Goal: Transaction & Acquisition: Purchase product/service

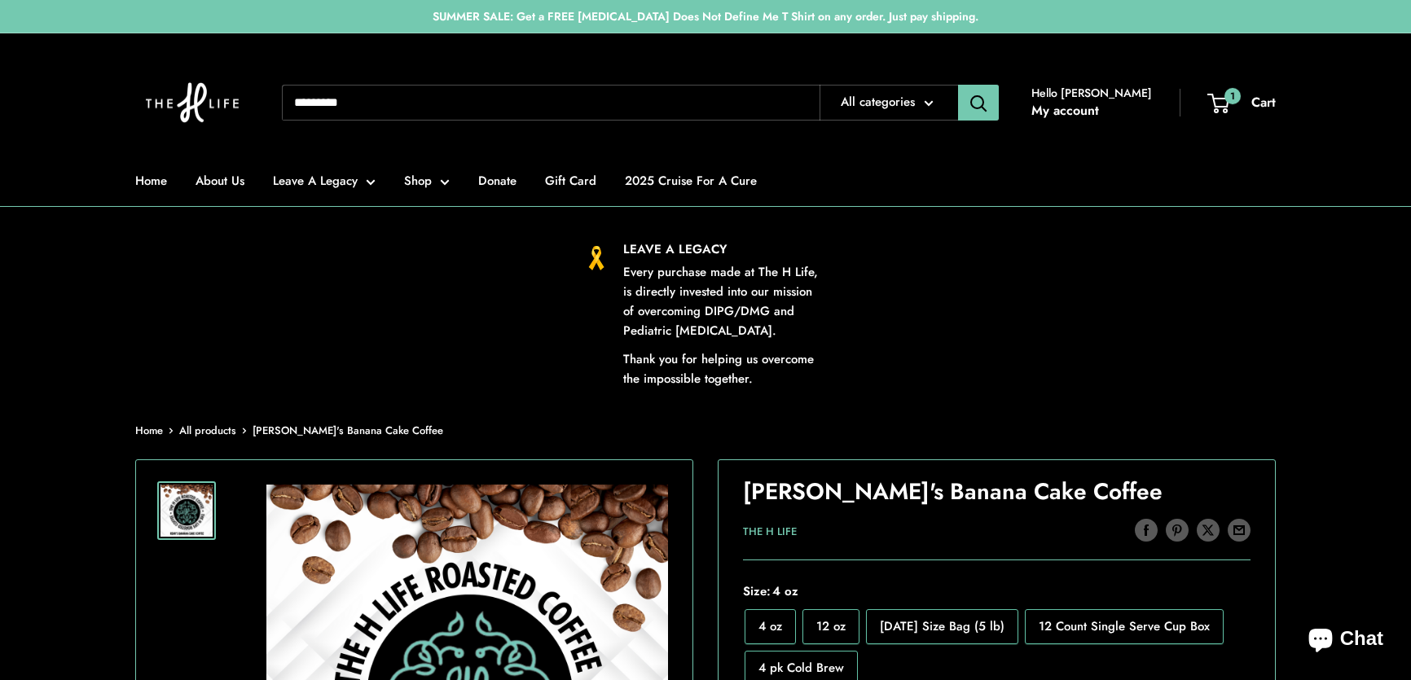
scroll to position [1036, 0]
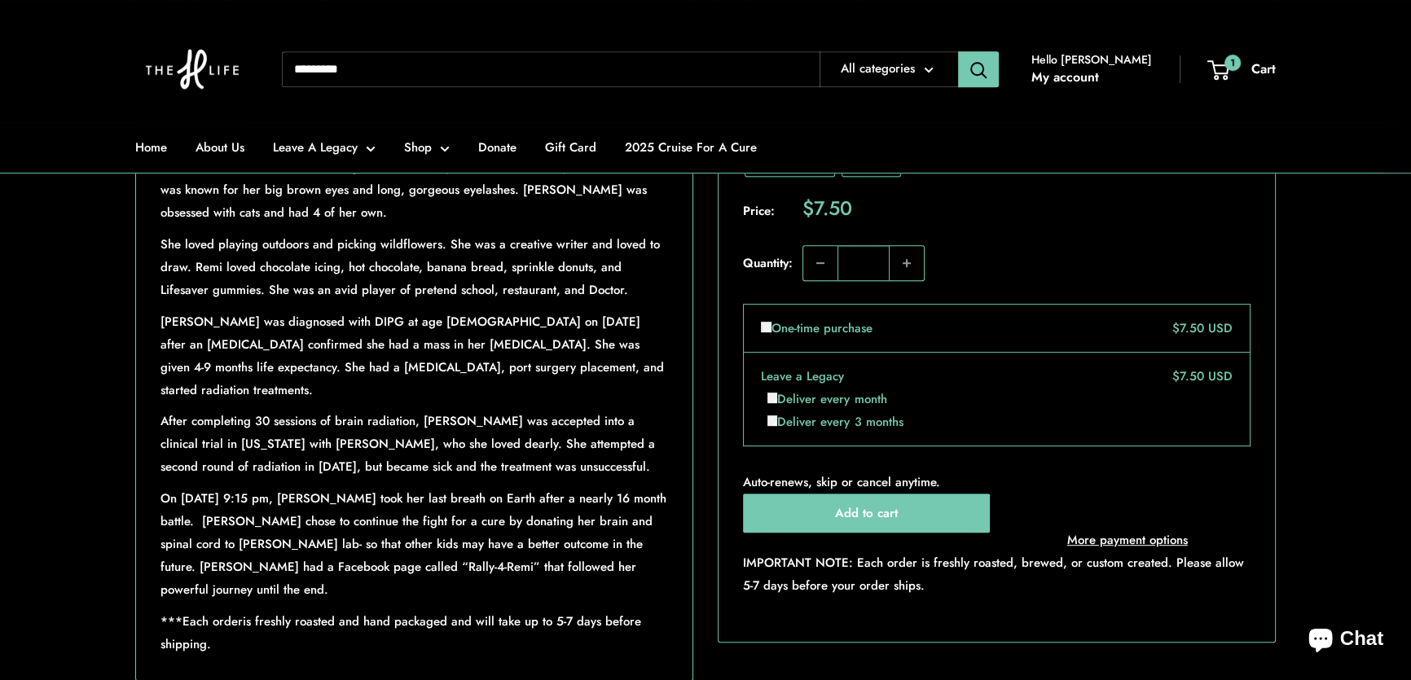
click at [404, 72] on input "Search..." at bounding box center [551, 69] width 538 height 36
type input "****"
click at [958, 51] on button "Search" at bounding box center [978, 69] width 41 height 36
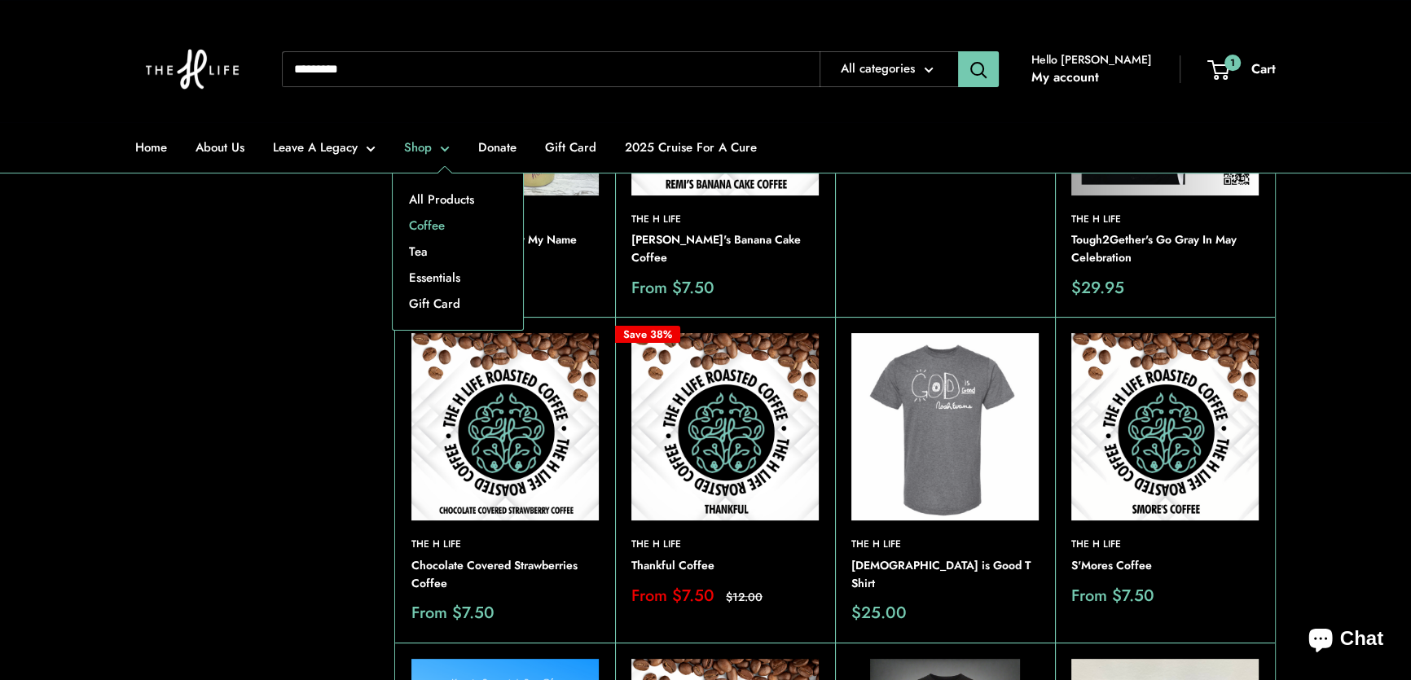
scroll to position [147, 0]
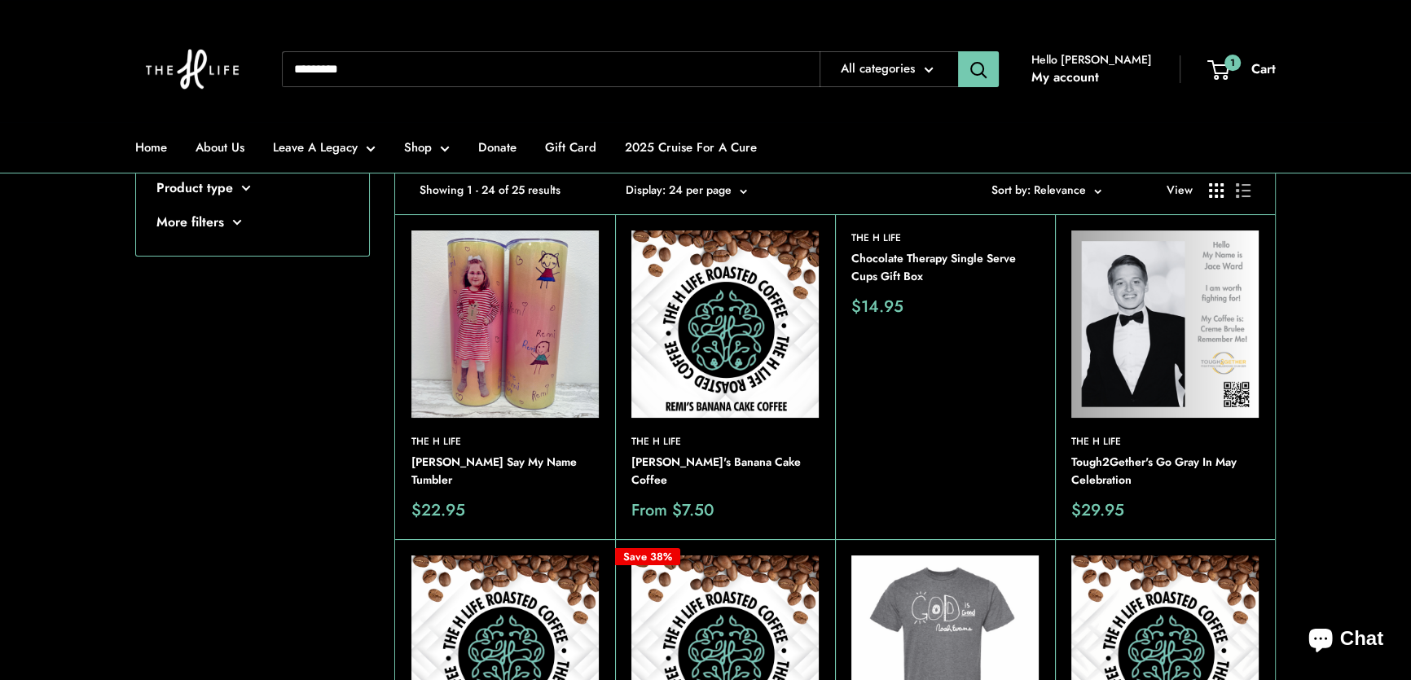
click at [476, 297] on img at bounding box center [504, 323] width 187 height 187
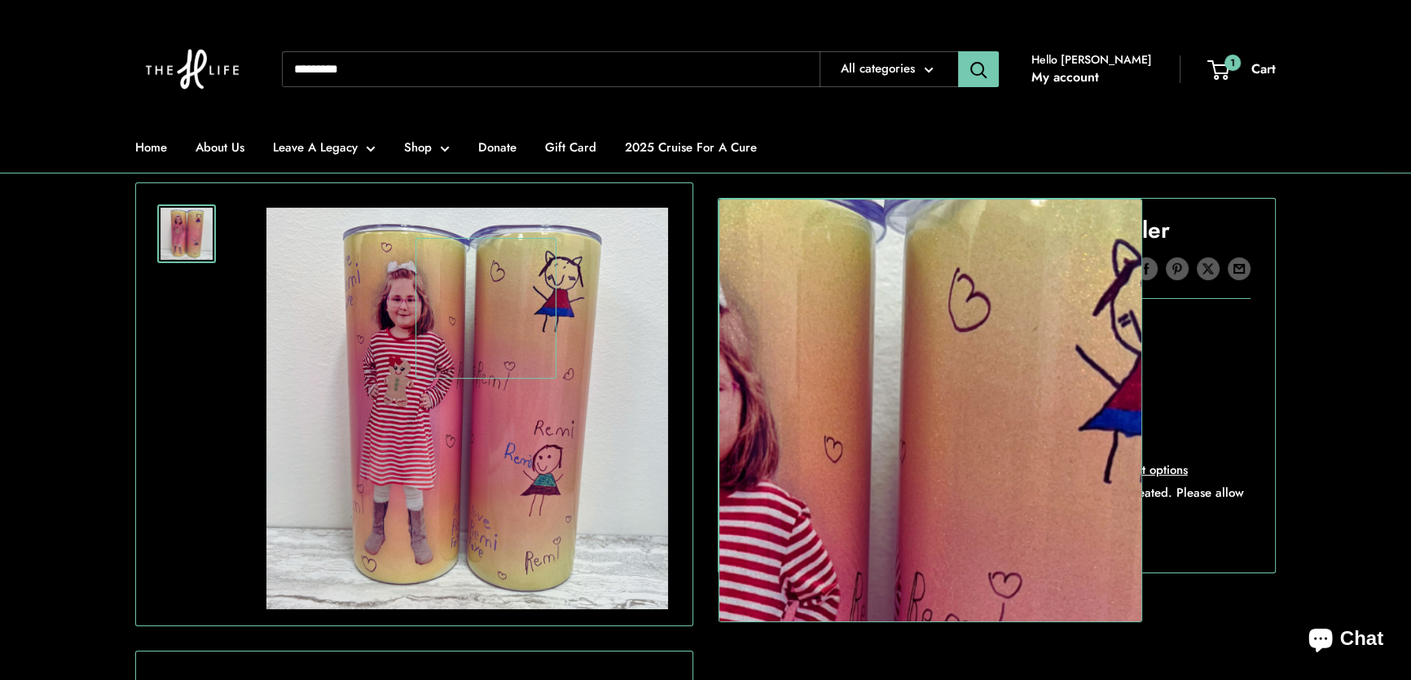
scroll to position [370, 0]
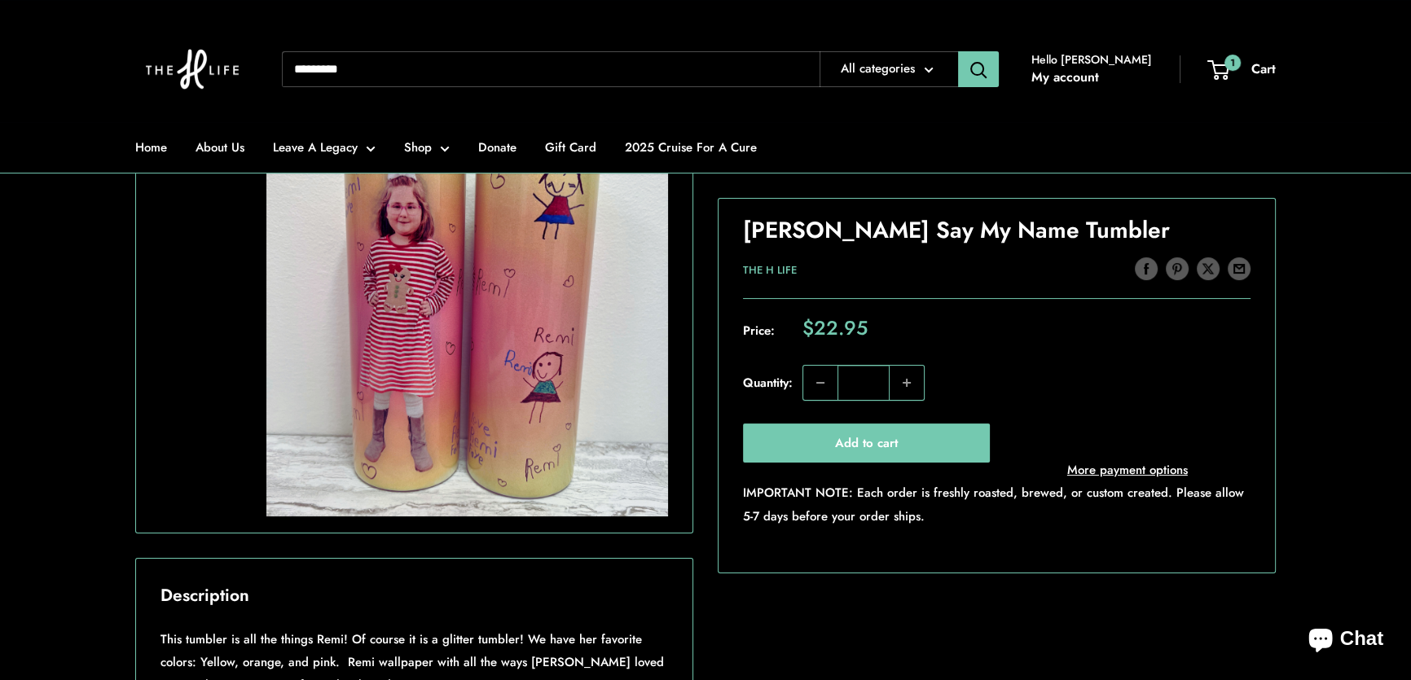
click at [701, 519] on div "Roll over image to zoom in Click on image to zoom / Remi Faye McDaniel Say My N…" at bounding box center [705, 651] width 1140 height 1123
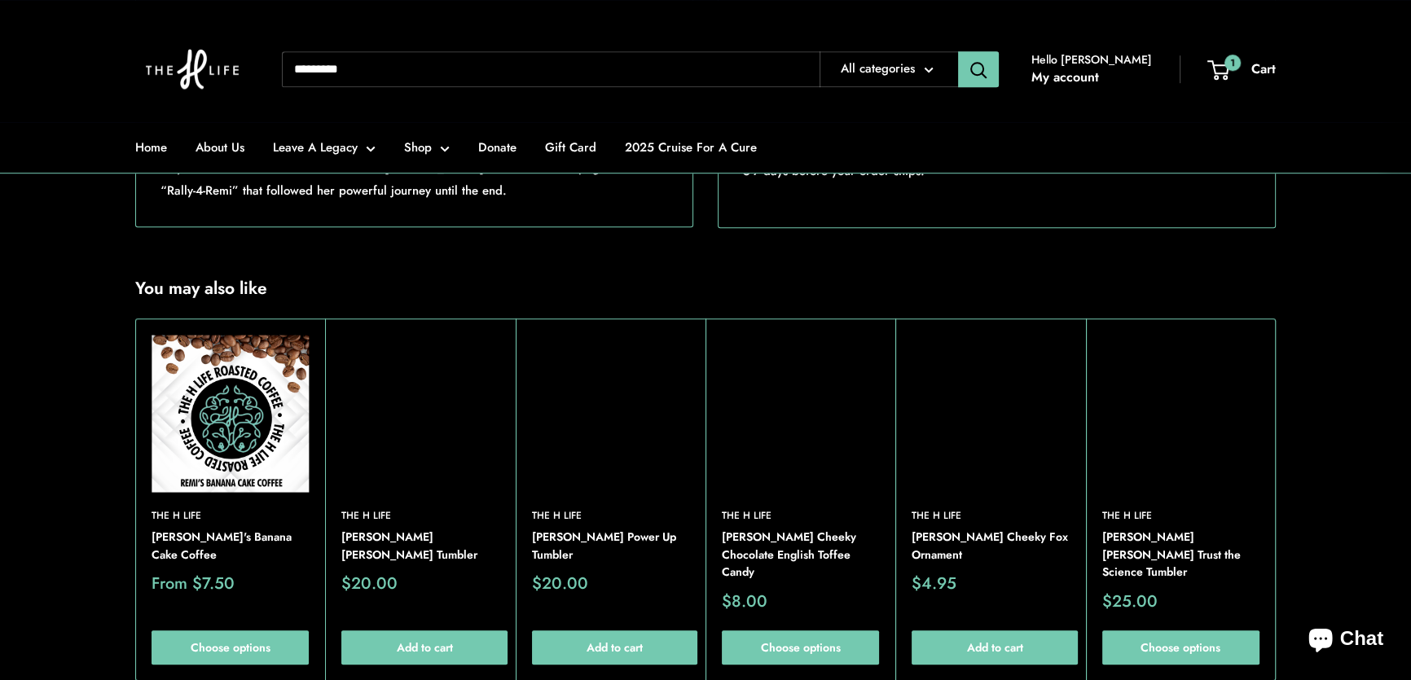
scroll to position [1481, 0]
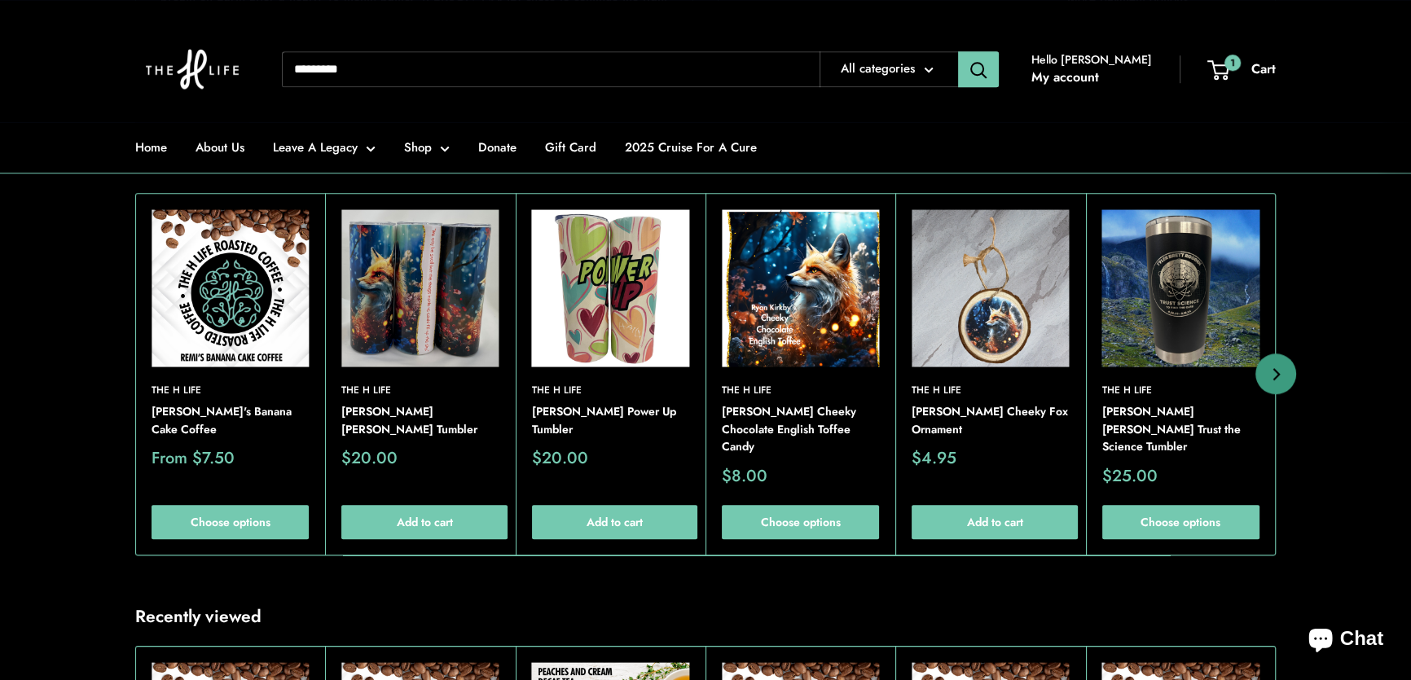
click at [225, 293] on img at bounding box center [229, 287] width 157 height 157
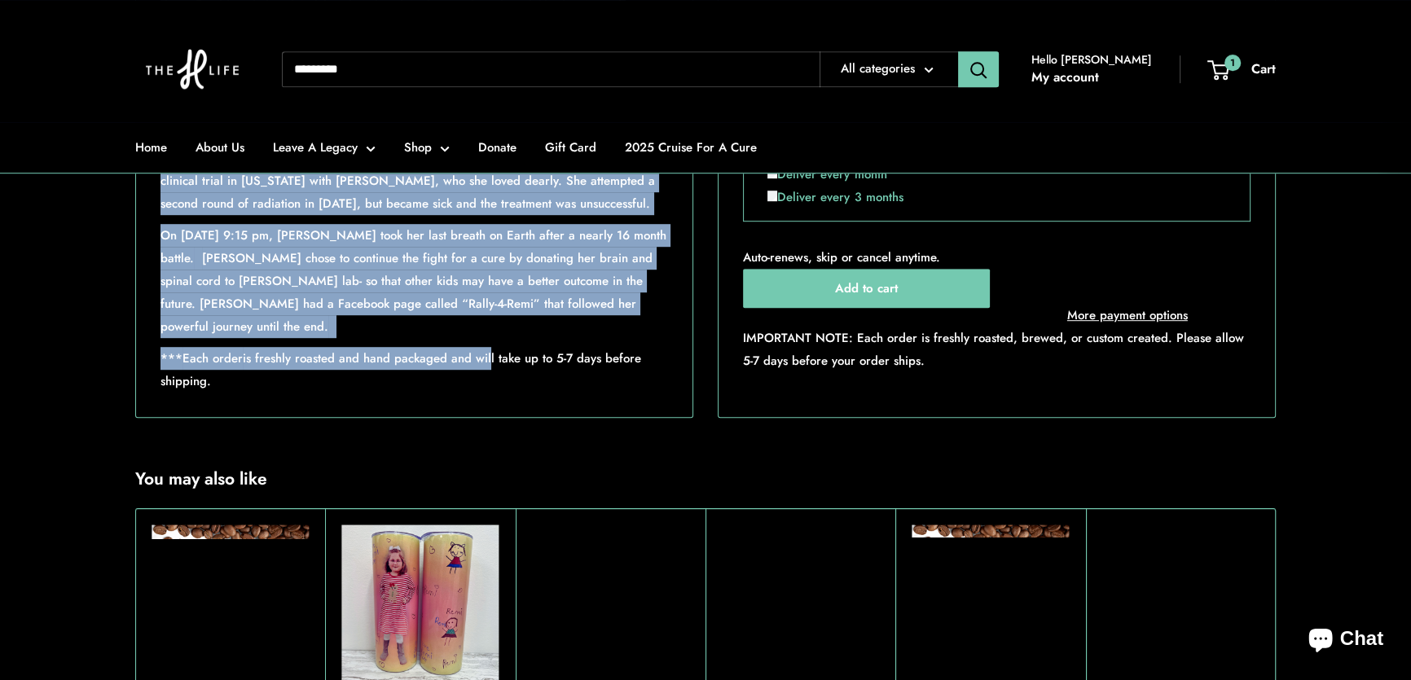
scroll to position [1332, 0]
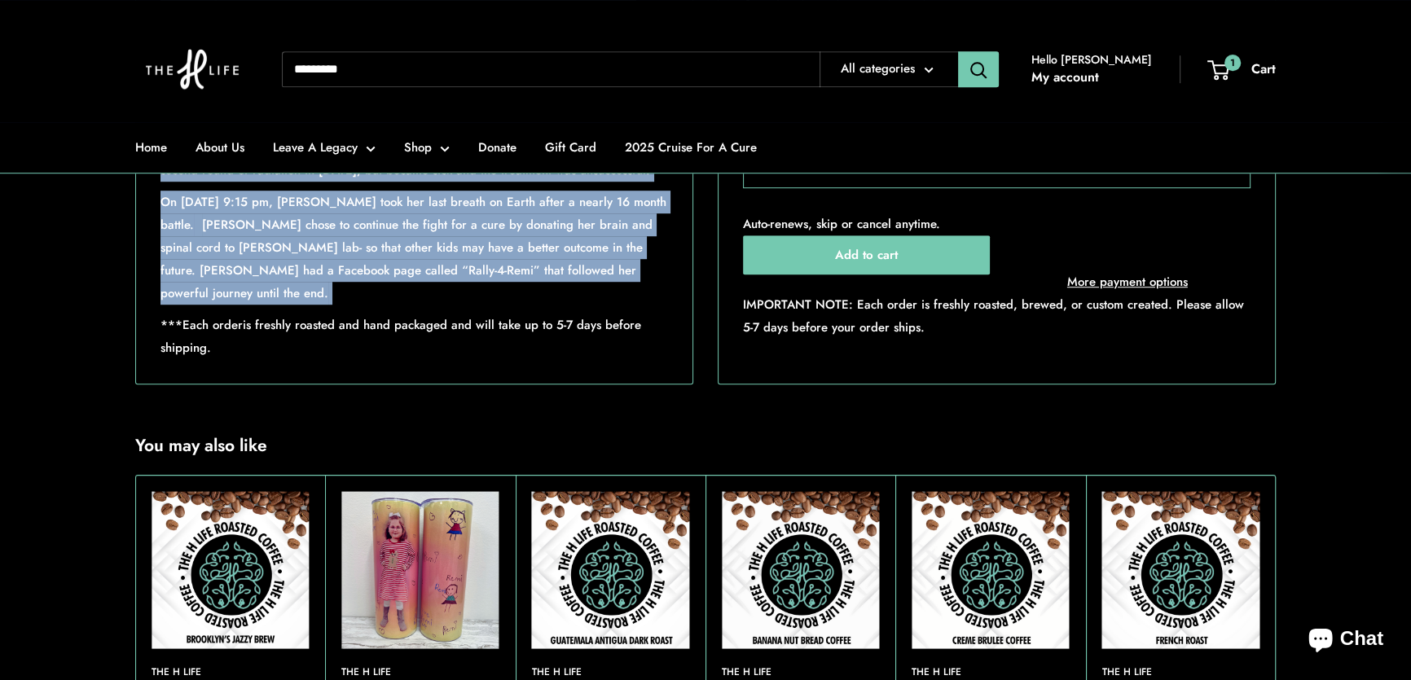
drag, startPoint x: 402, startPoint y: 257, endPoint x: 625, endPoint y: 299, distance: 227.0
click at [625, 299] on div "Remi's Banana Cake Coffee is a thing here in The H Life. Why? Because it's flav…" at bounding box center [413, 12] width 507 height 694
copy div "Remi Faye McDaniel Remi was a one-in-a-million kind of girl. She was witty, wis…"
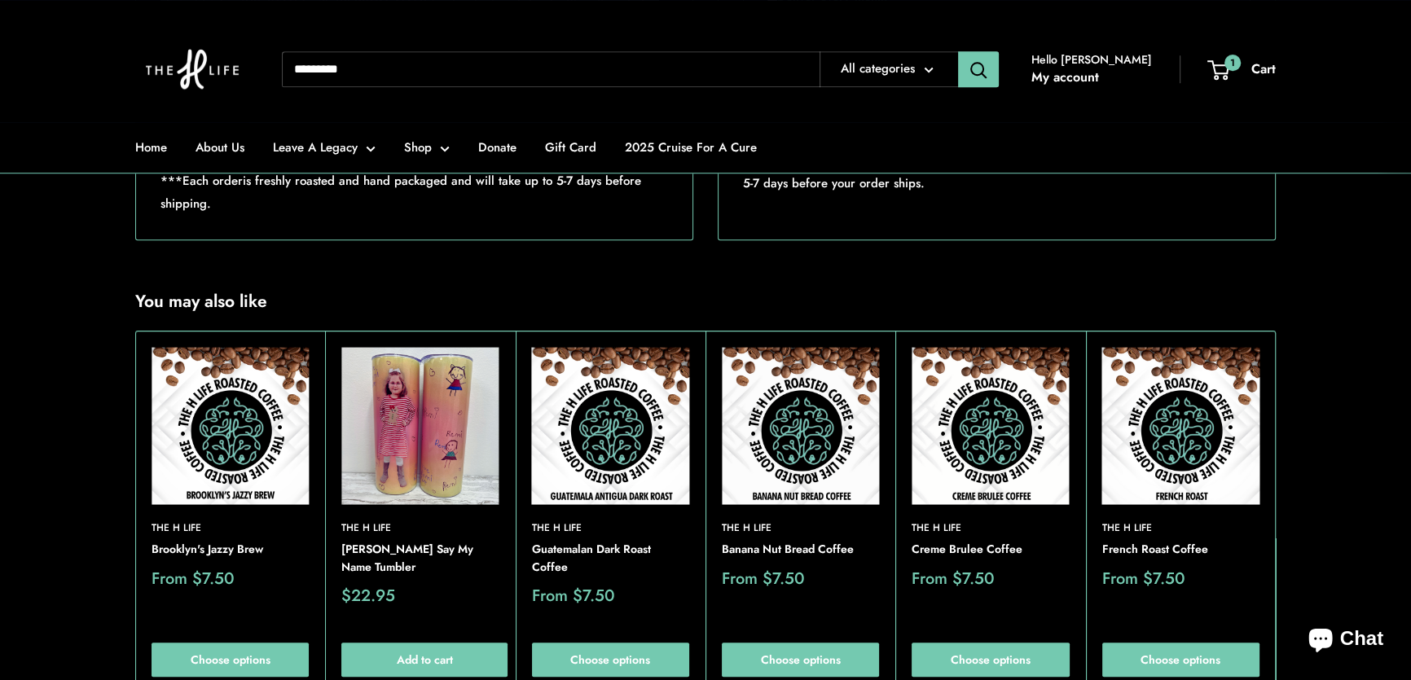
scroll to position [1481, 0]
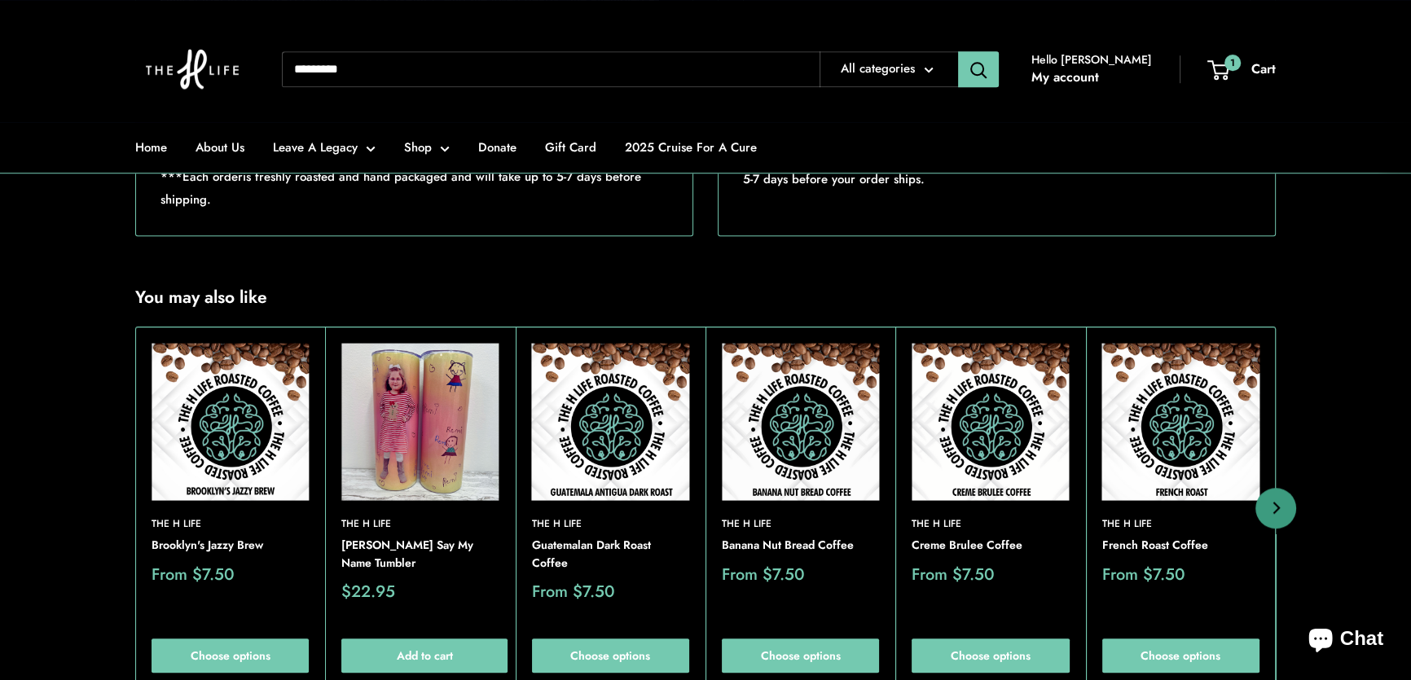
click at [428, 400] on img at bounding box center [419, 421] width 157 height 157
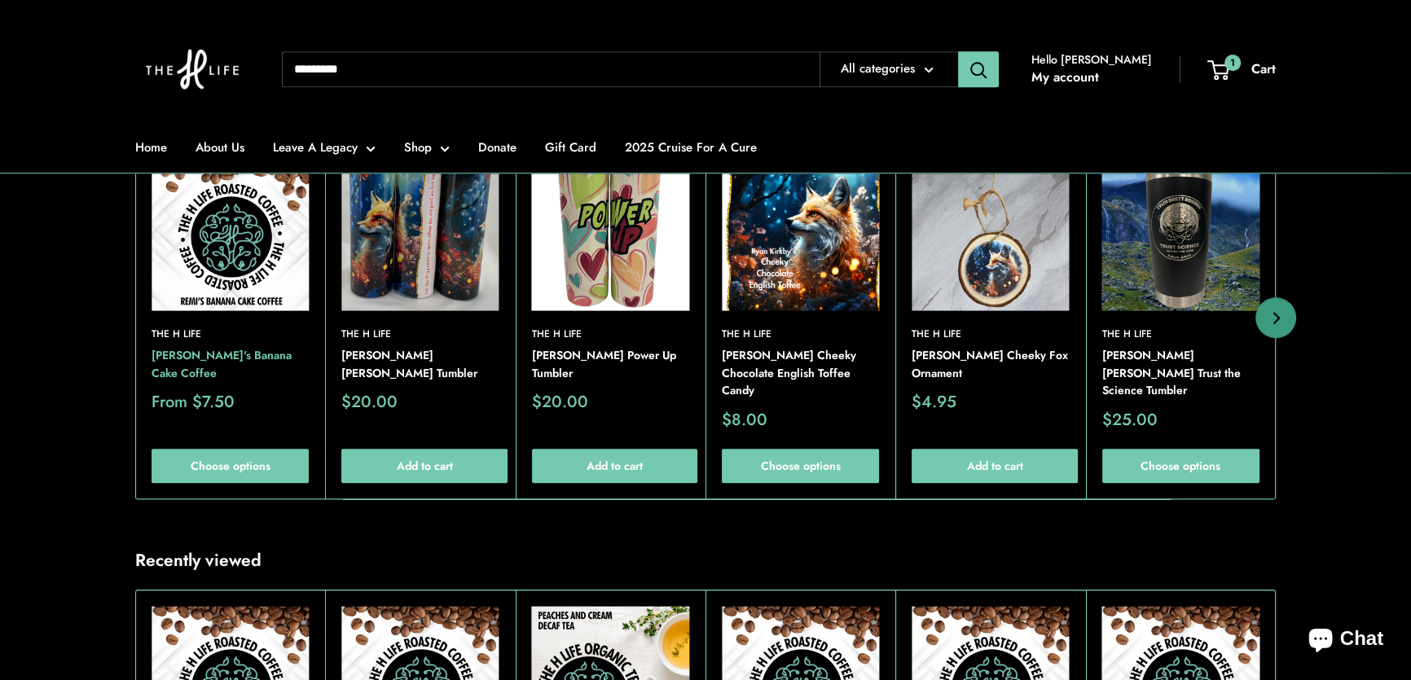
scroll to position [1407, 0]
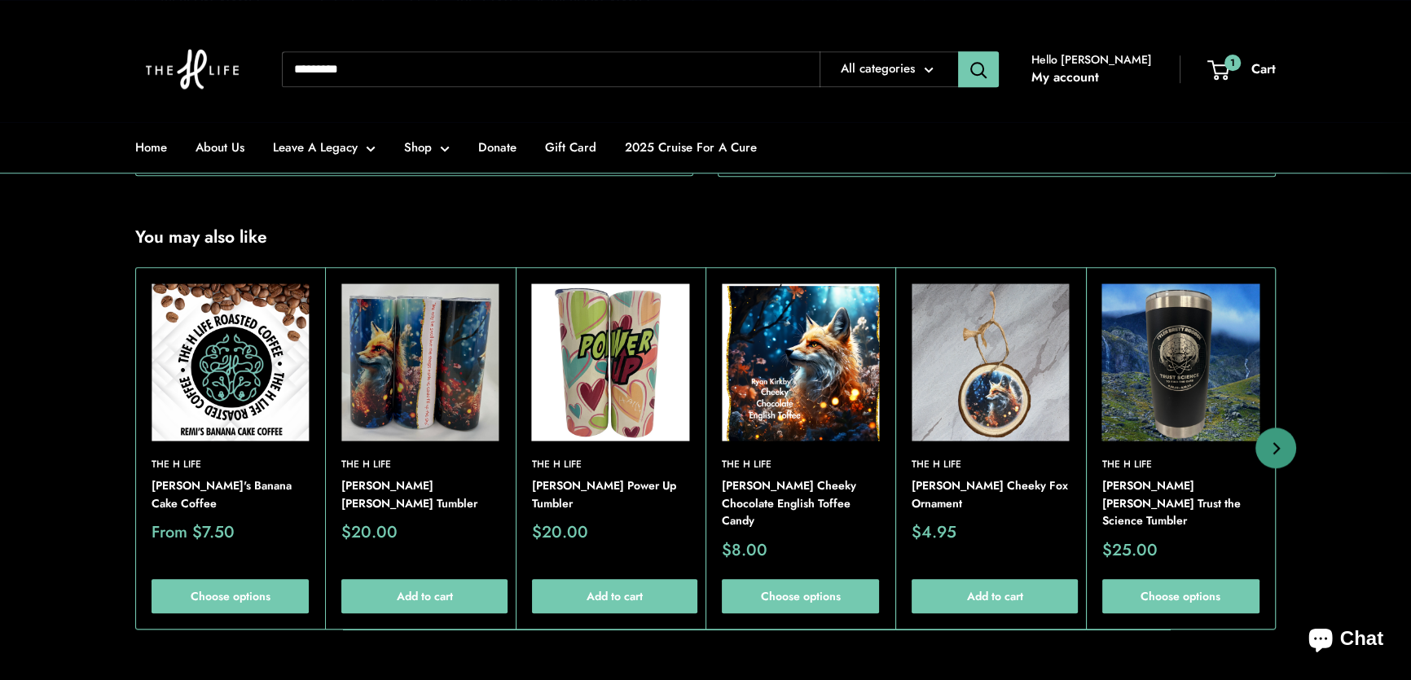
click at [233, 384] on img at bounding box center [229, 361] width 157 height 157
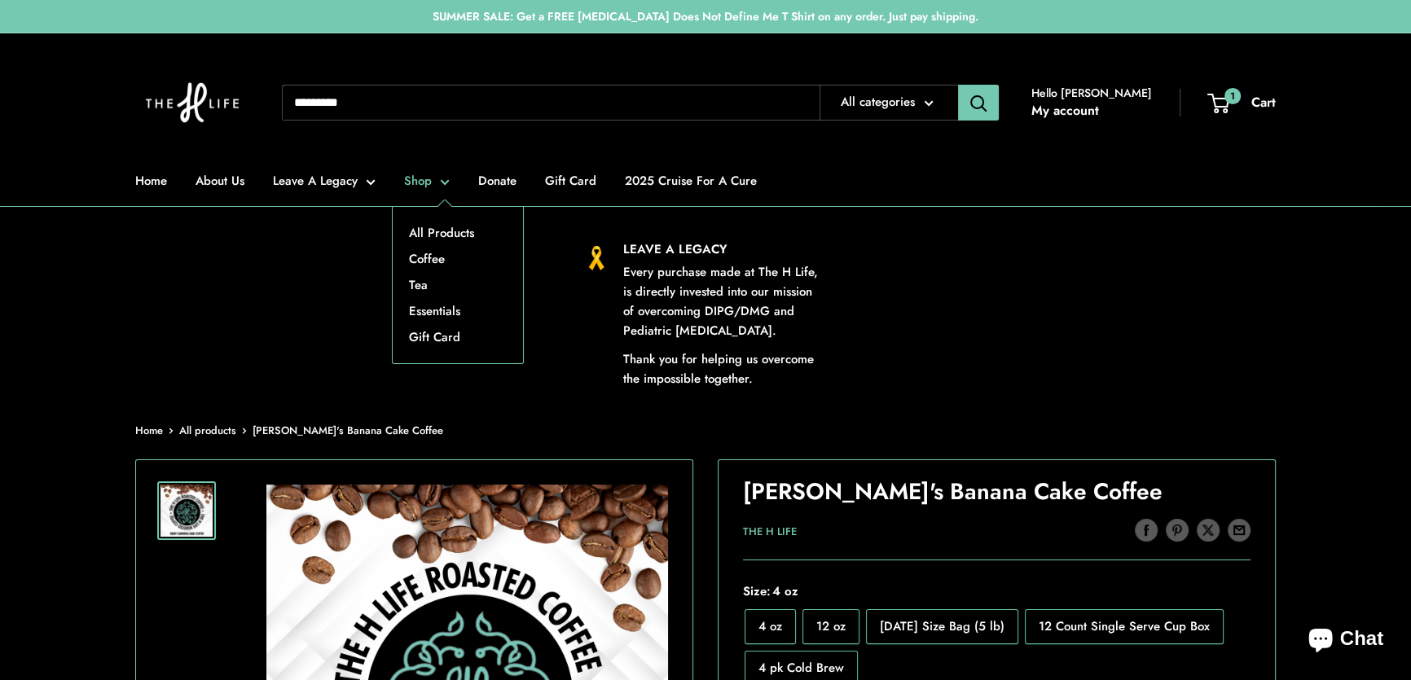
click at [424, 178] on link "Shop" at bounding box center [427, 180] width 46 height 23
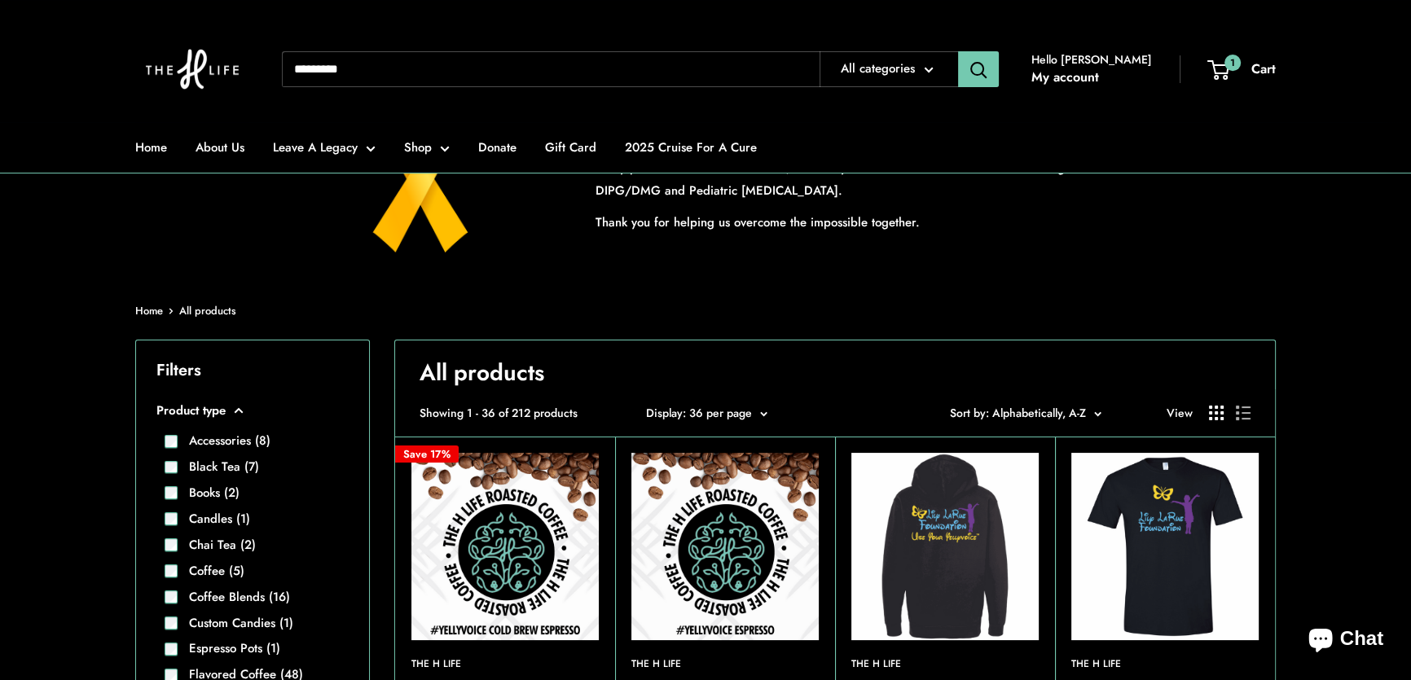
scroll to position [147, 0]
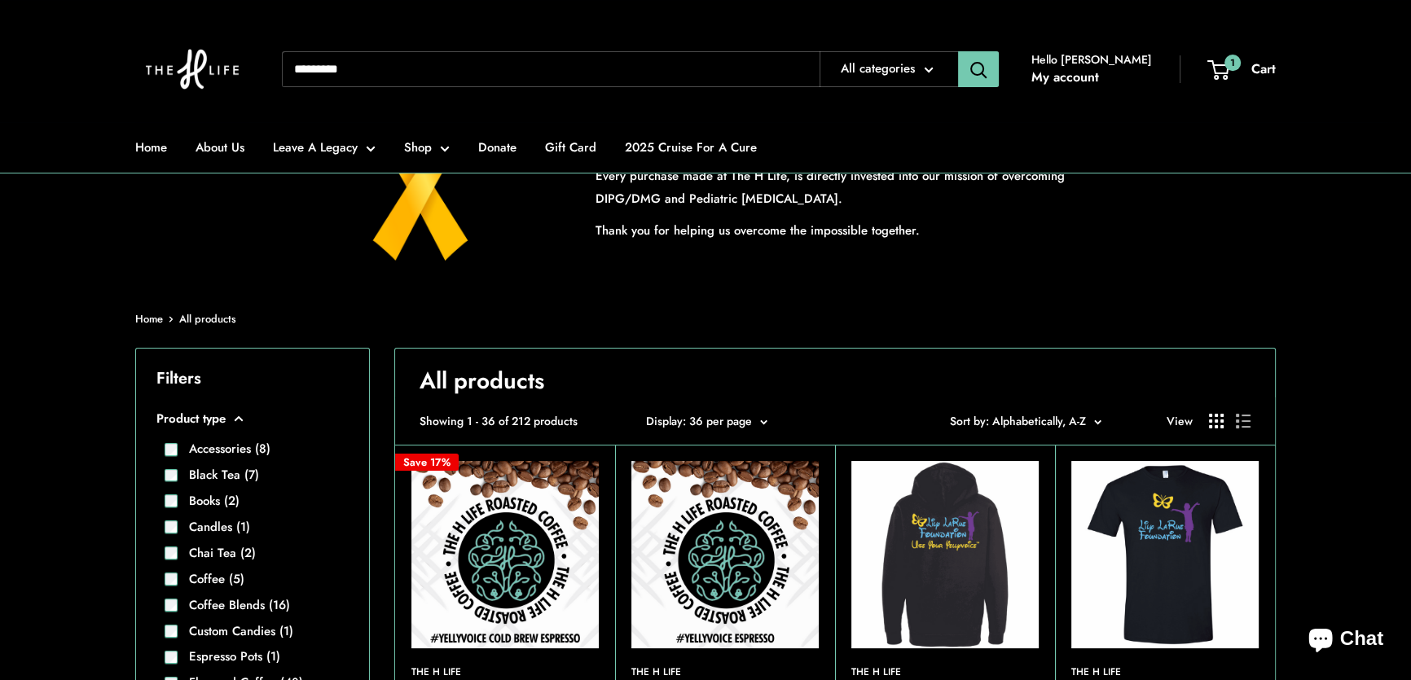
click at [1059, 415] on span "Sort by: Alphabetically, A-Z" at bounding box center [1018, 421] width 136 height 16
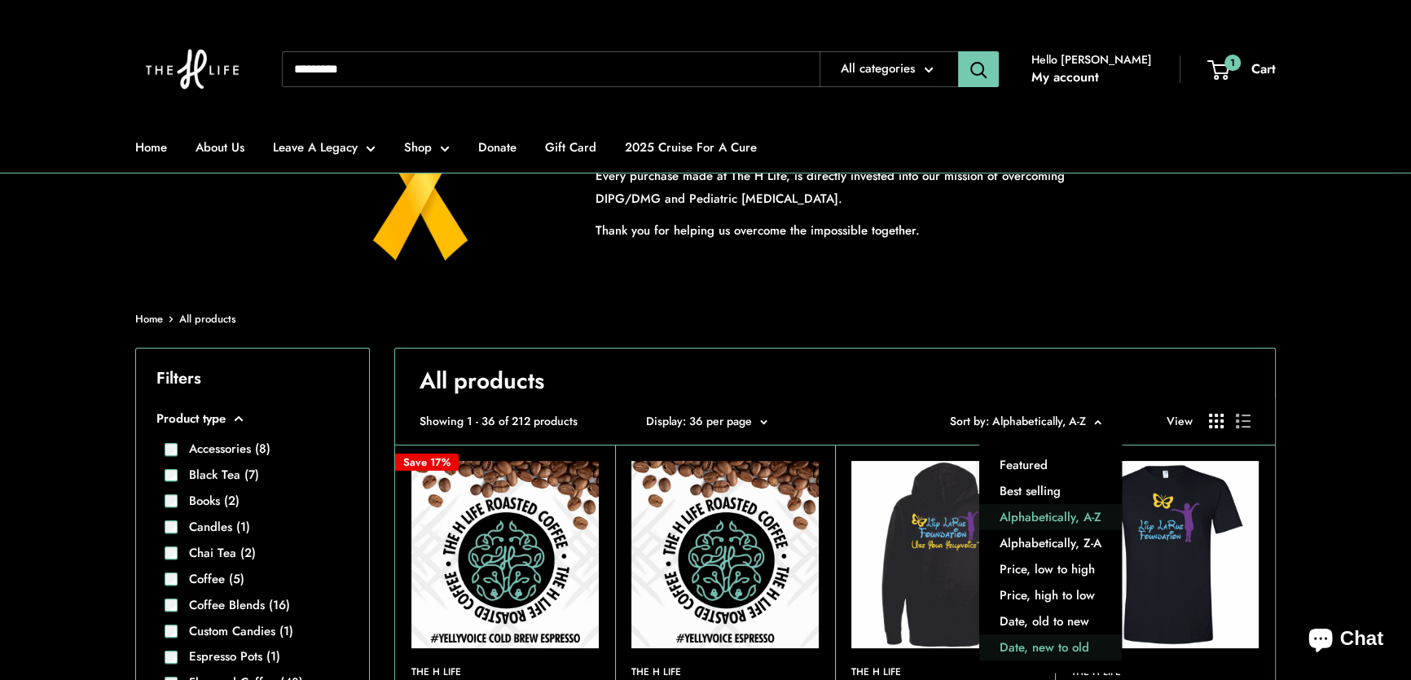
click at [1034, 639] on button "Date, new to old" at bounding box center [1050, 648] width 143 height 26
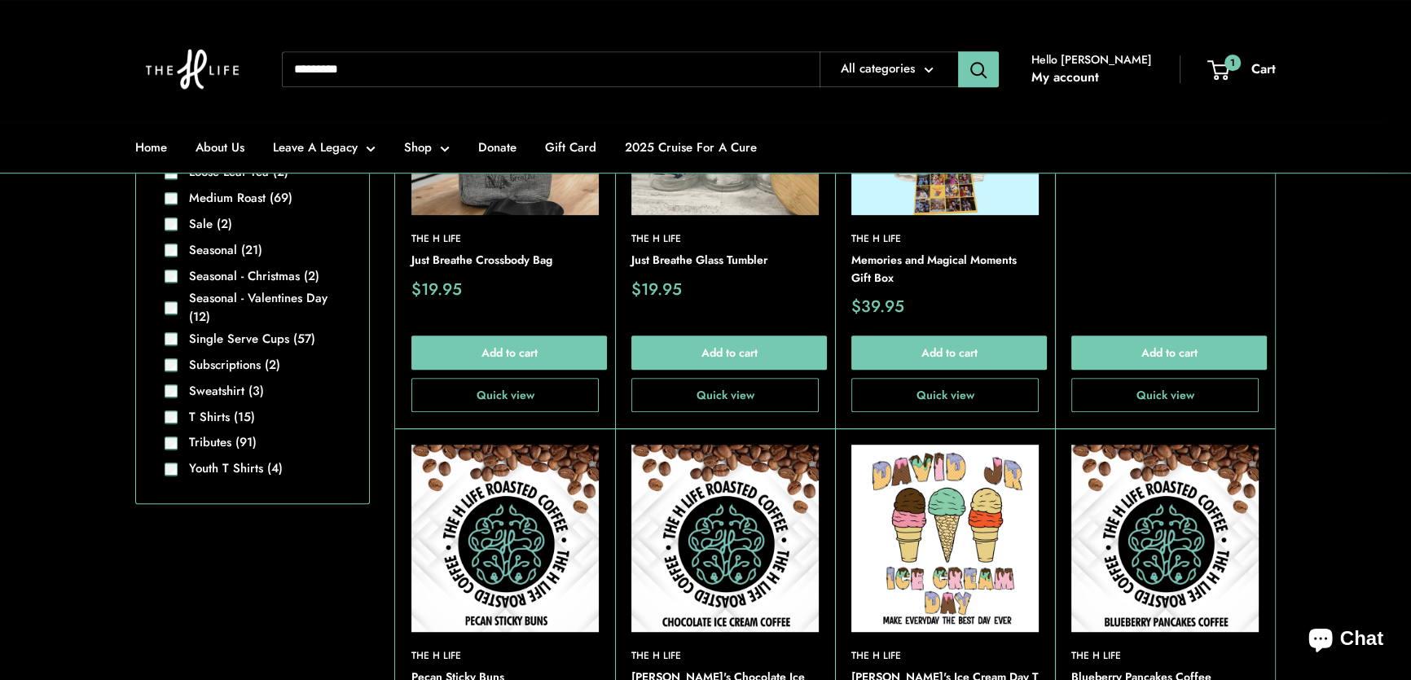
scroll to position [1332, 0]
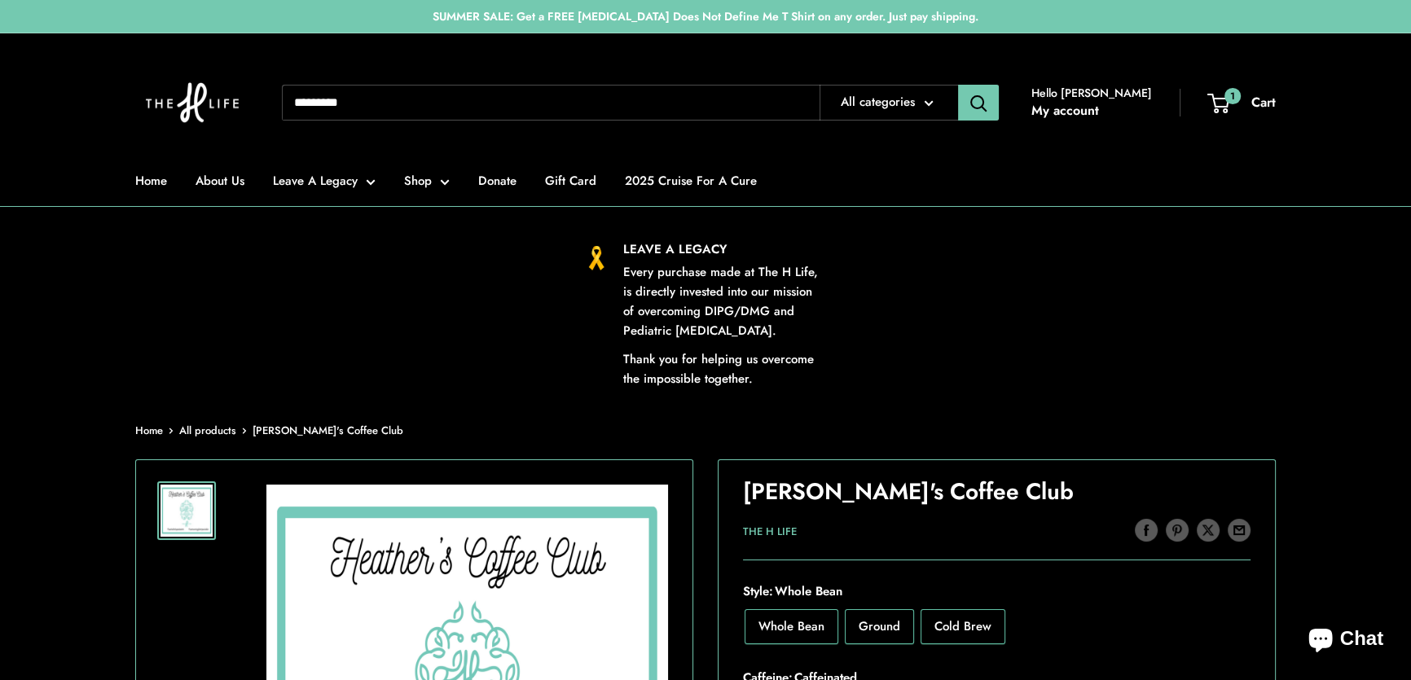
click at [1110, 321] on div "LEAVE A LEGACY Every purchase made at The H Life, is directly invested into our…" at bounding box center [705, 313] width 1197 height 149
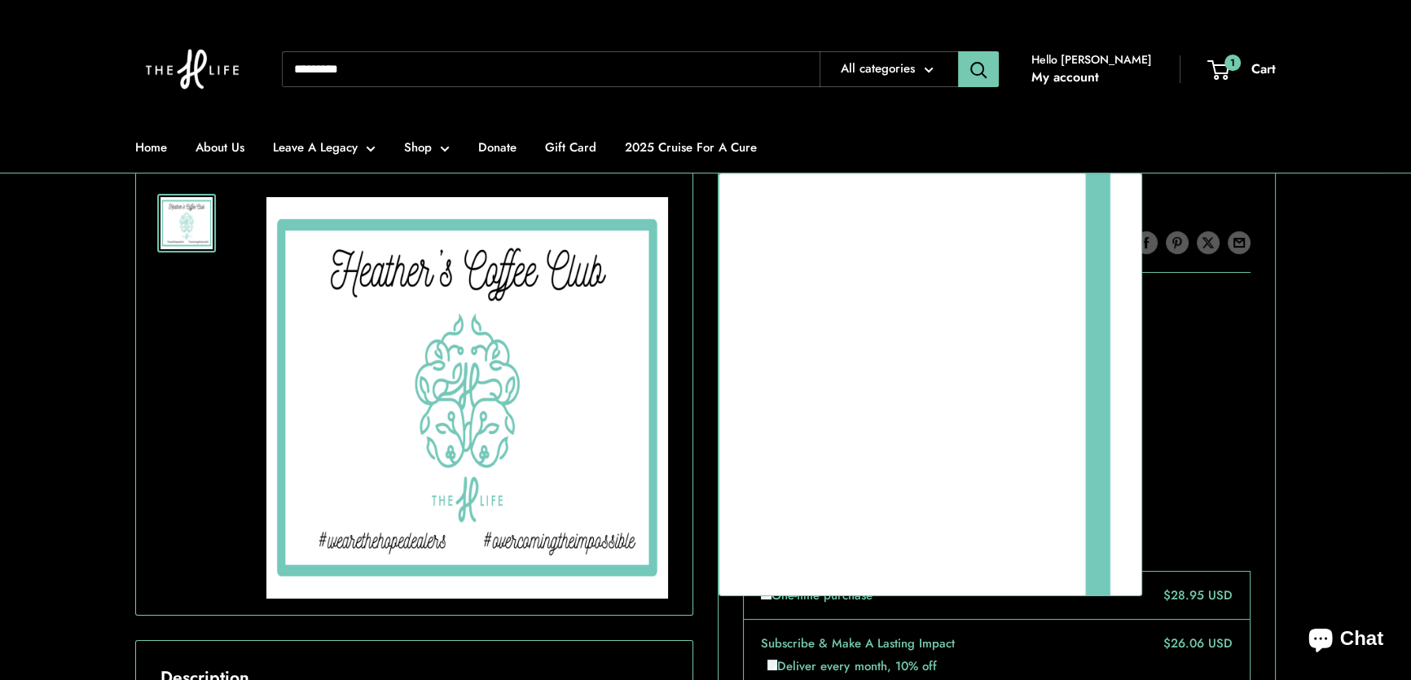
scroll to position [147, 0]
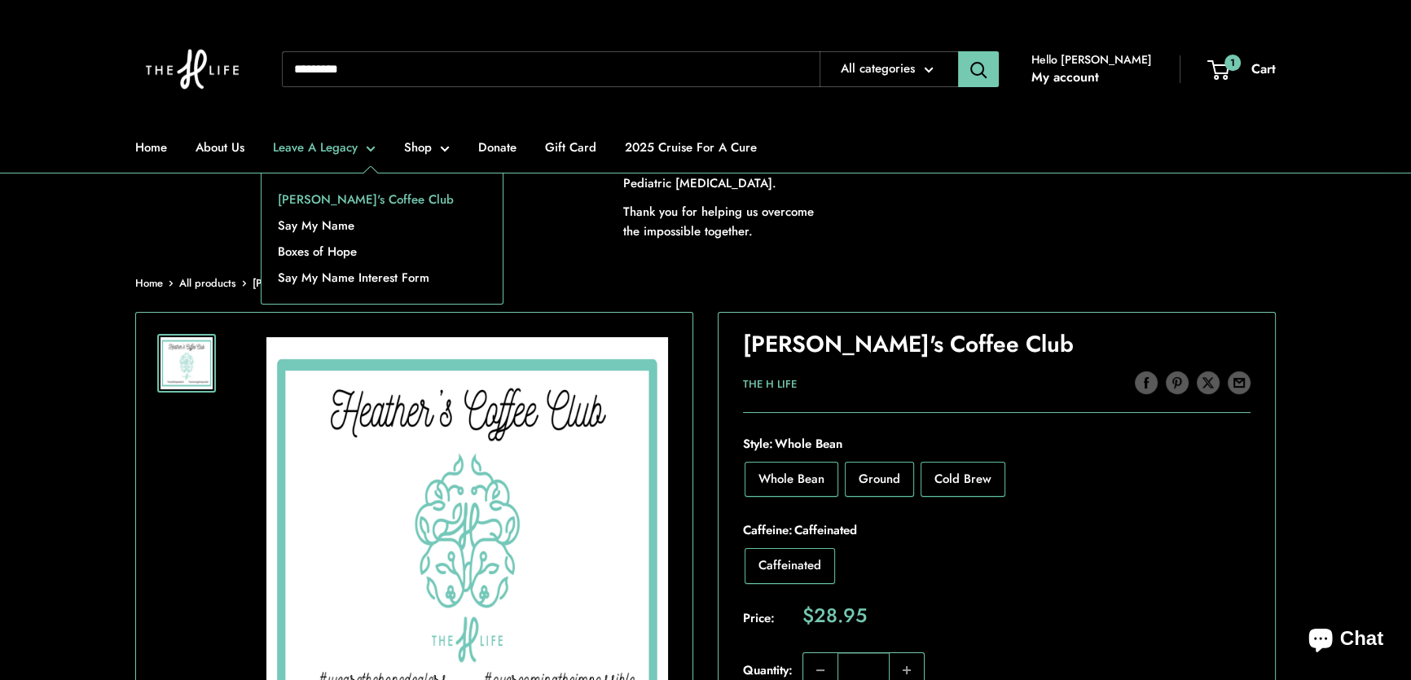
click at [351, 195] on link "[PERSON_NAME]'s Coffee Club" at bounding box center [381, 200] width 241 height 26
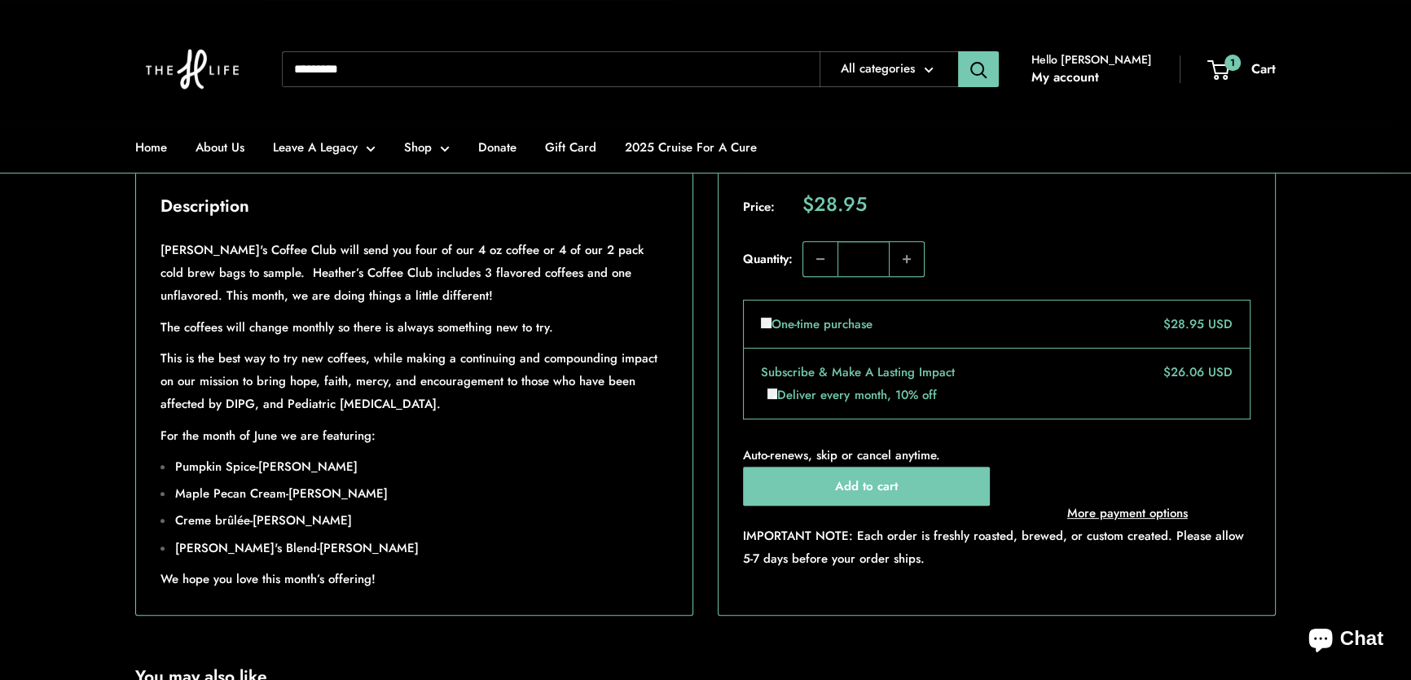
scroll to position [592, 0]
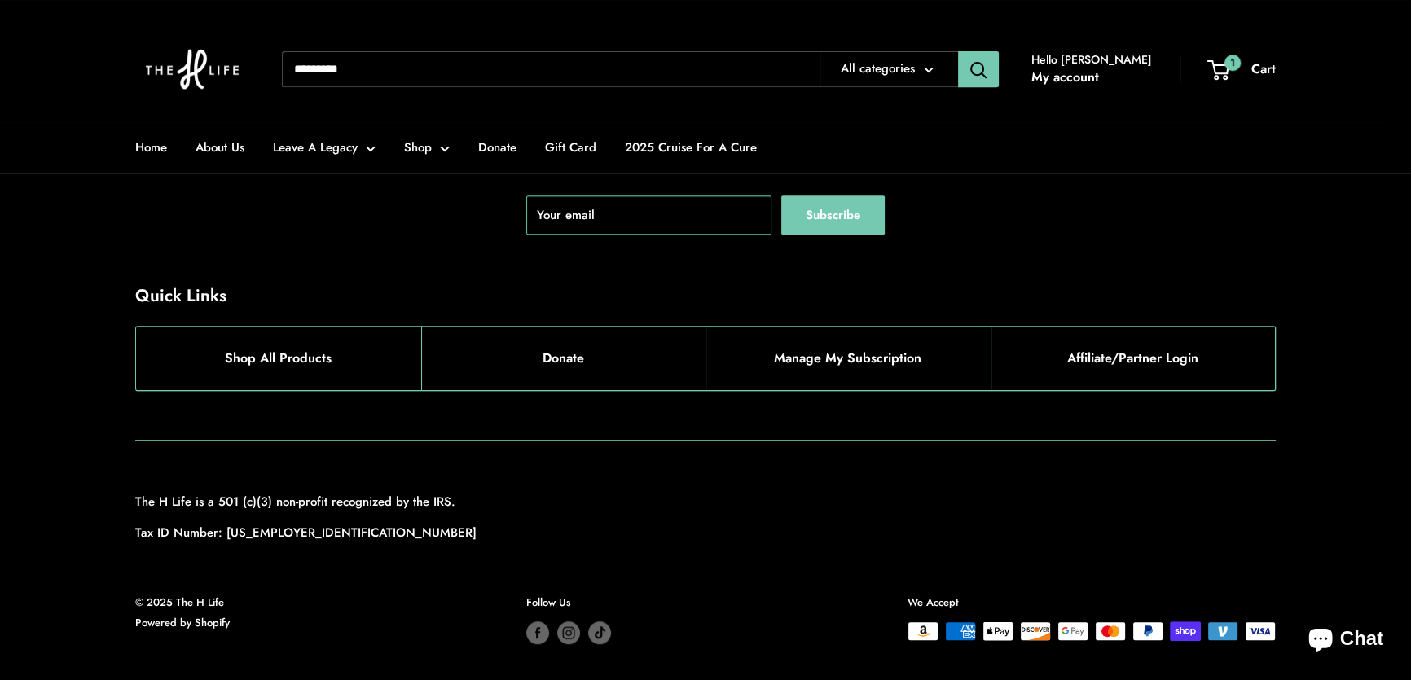
scroll to position [8695, 0]
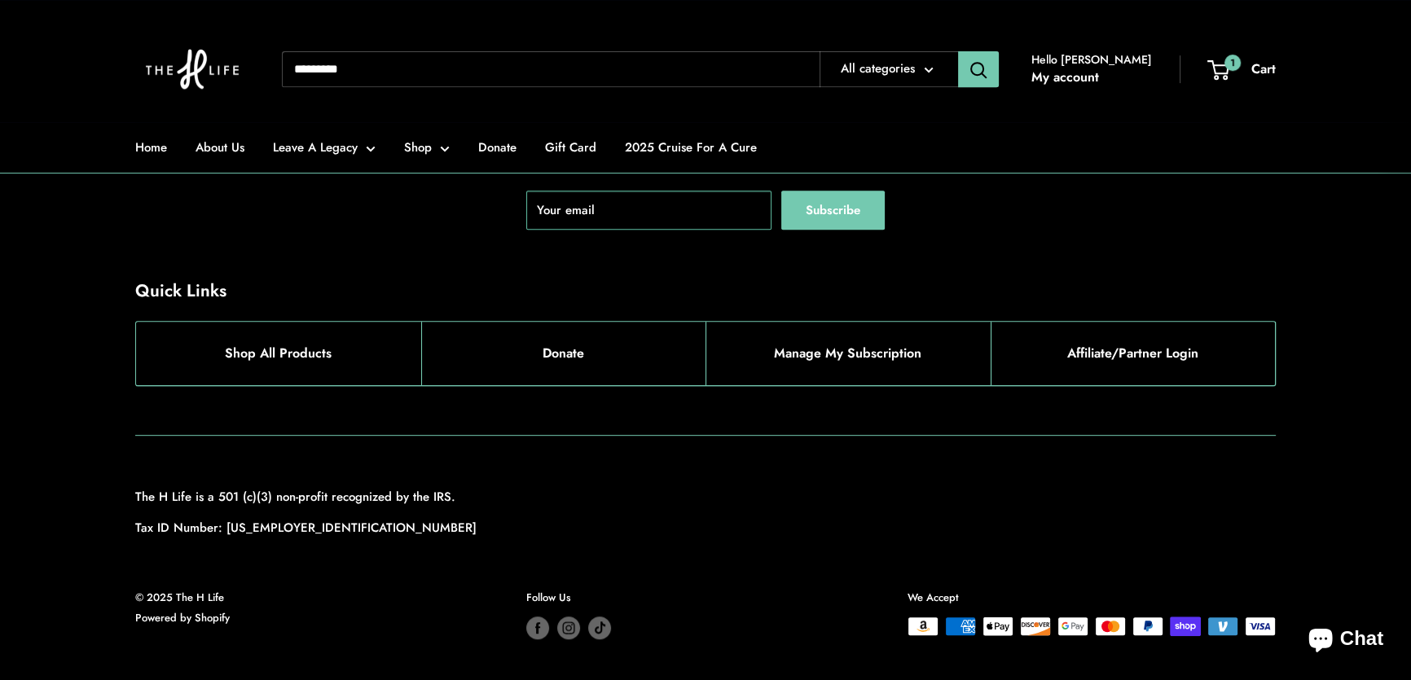
click at [185, 63] on img at bounding box center [192, 69] width 114 height 106
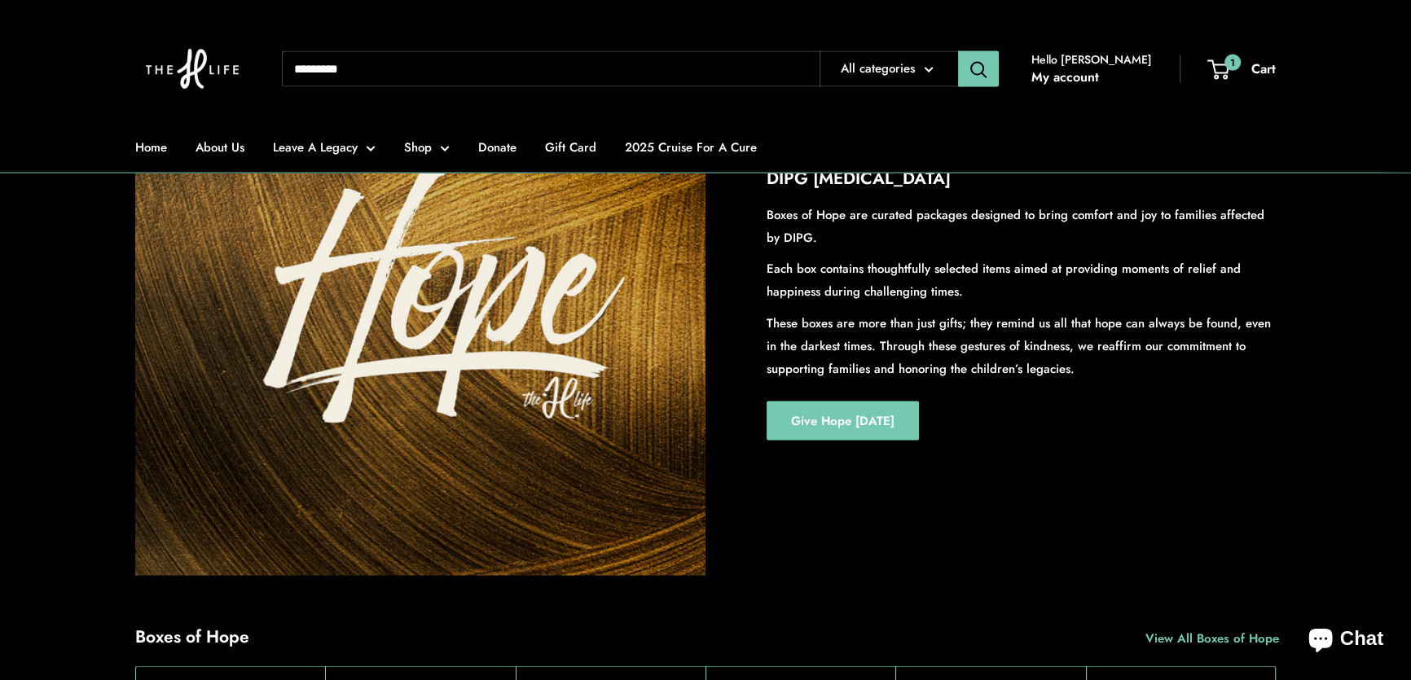
scroll to position [4220, 0]
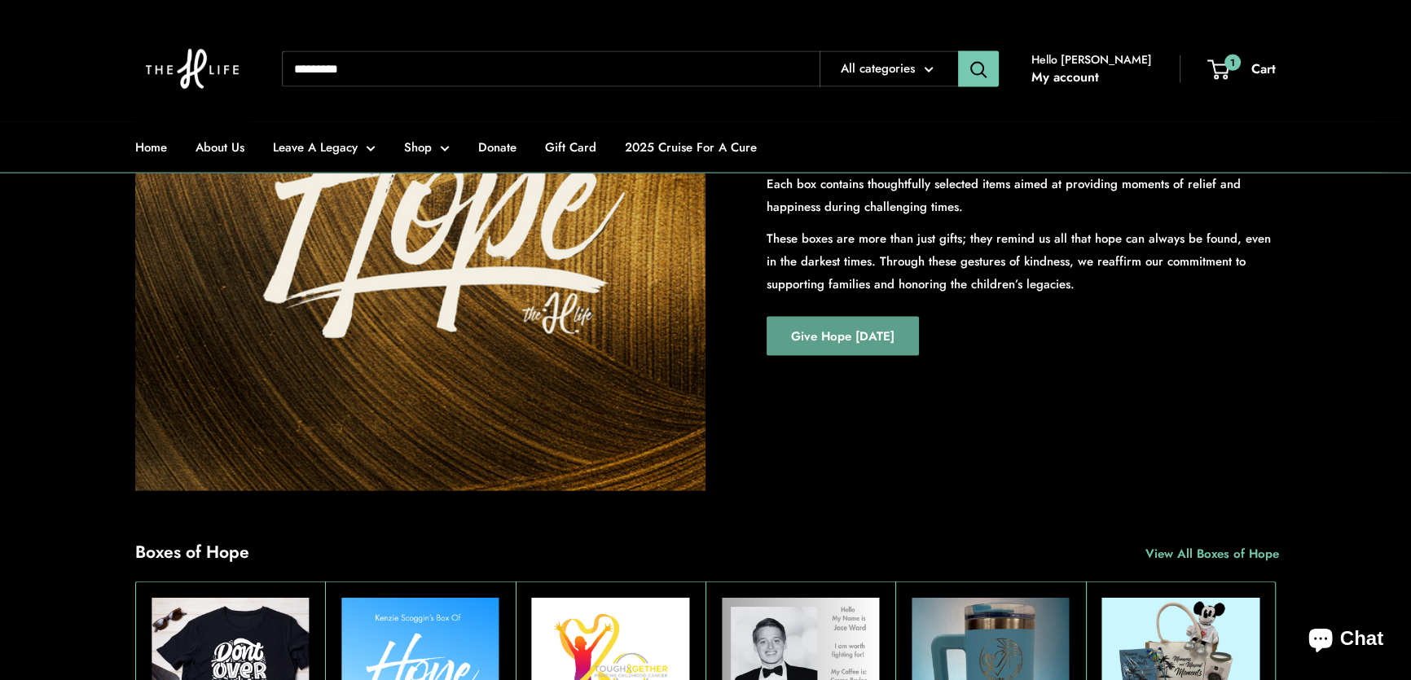
click at [854, 356] on link "Give Hope [DATE]" at bounding box center [842, 336] width 152 height 39
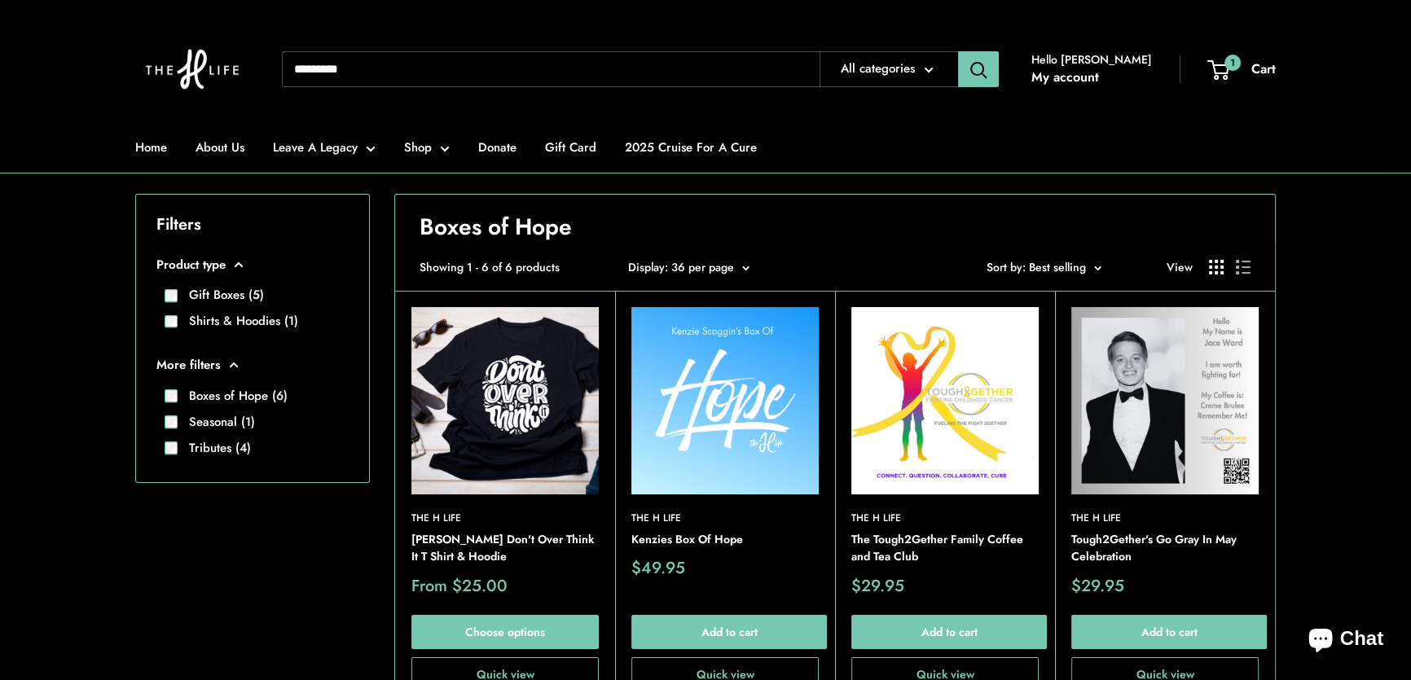
scroll to position [296, 0]
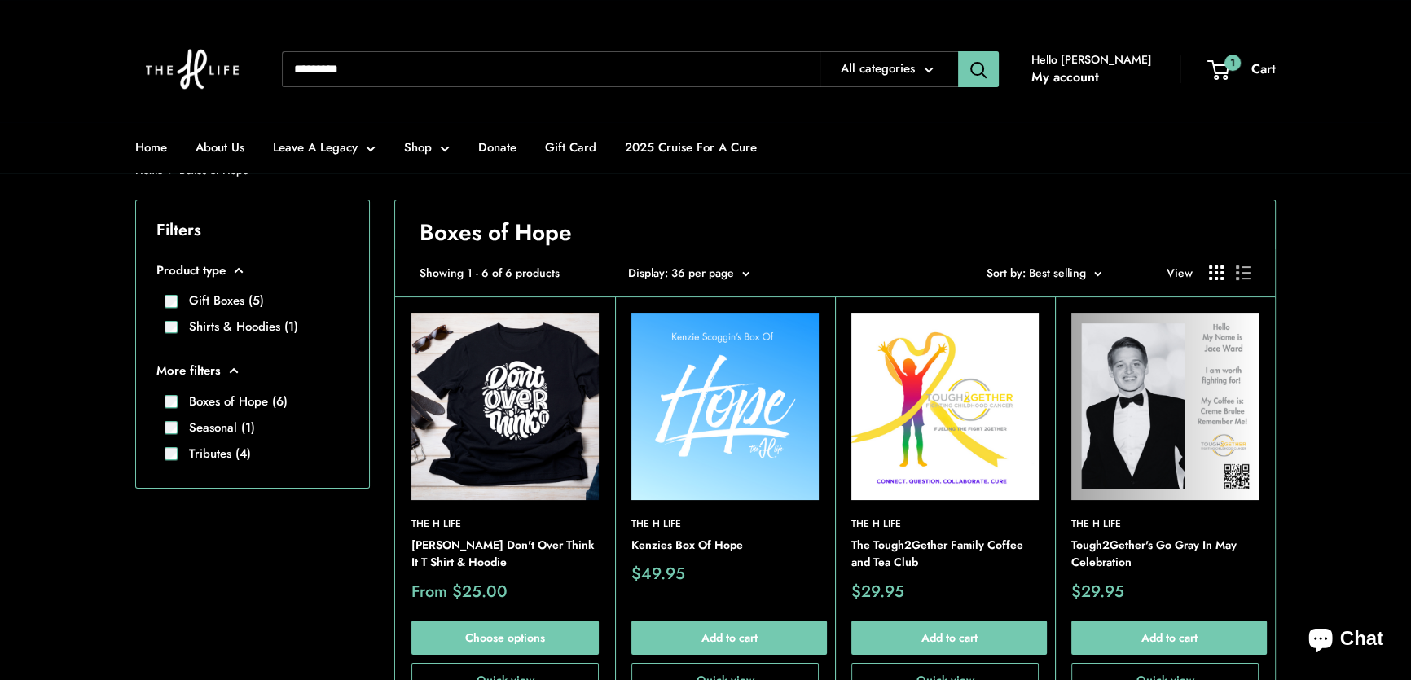
click at [713, 404] on img at bounding box center [724, 406] width 187 height 187
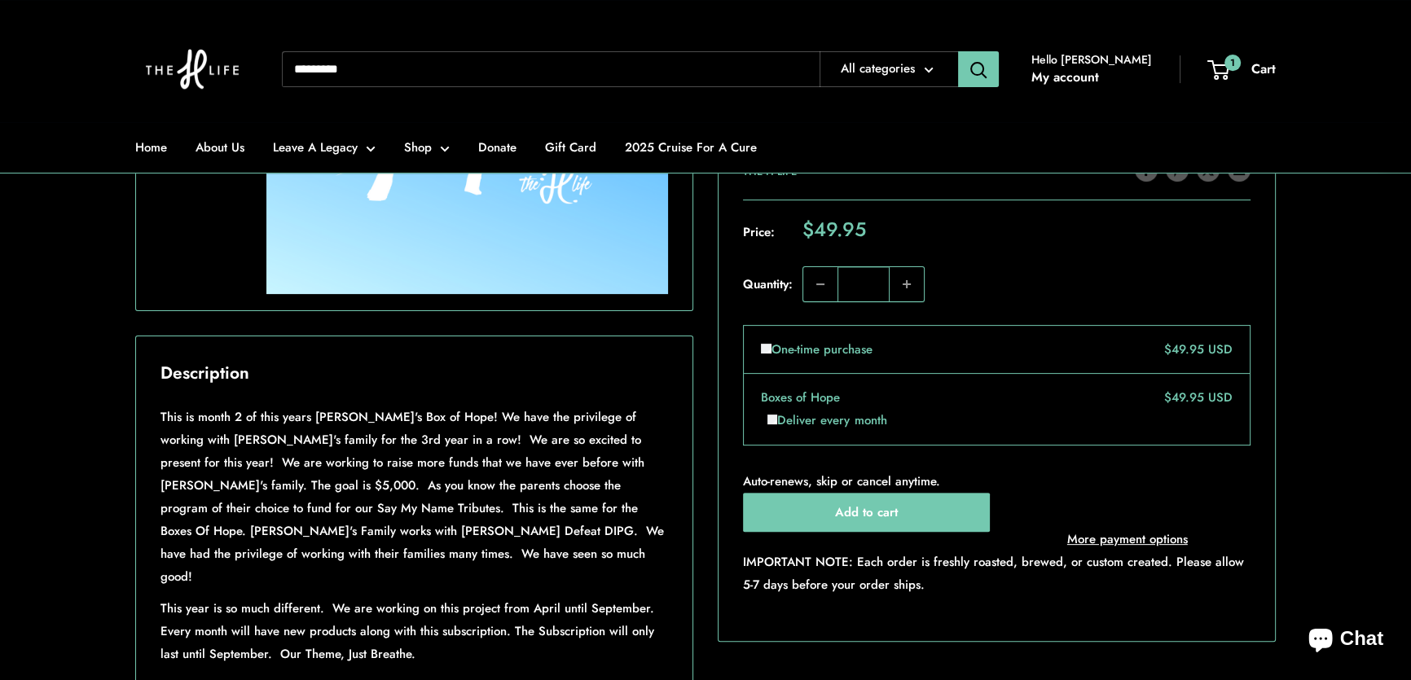
scroll to position [1036, 0]
